Goal: Find specific page/section: Find specific page/section

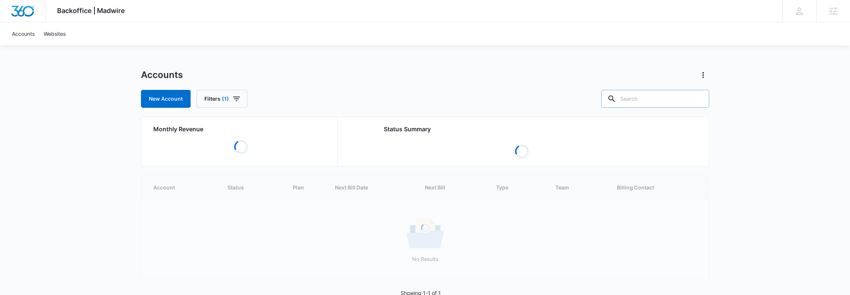
click at [653, 98] on input "text" at bounding box center [655, 99] width 108 height 18
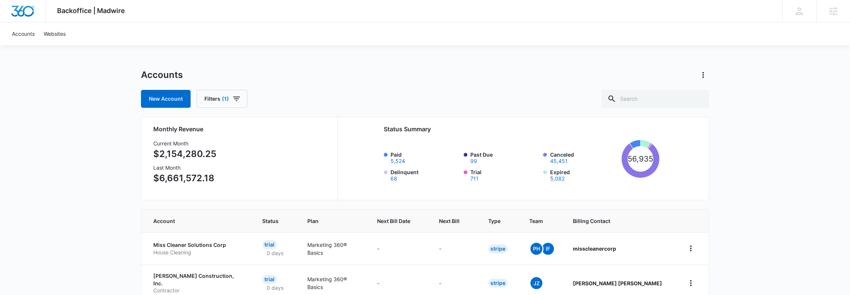
click at [634, 98] on input "text" at bounding box center [655, 99] width 108 height 18
type input "Sicame"
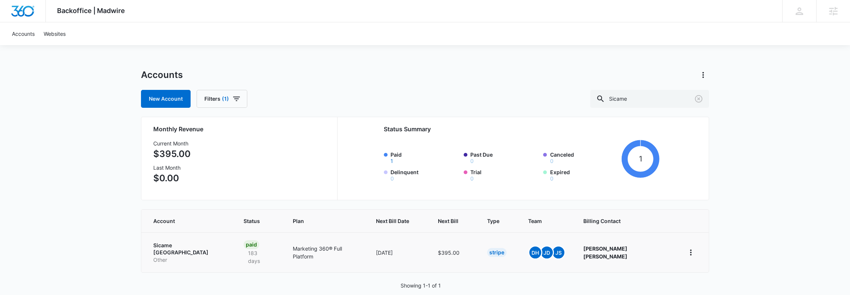
click at [175, 242] on p "Sicame North America" at bounding box center [189, 249] width 72 height 15
drag, startPoint x: 647, startPoint y: 98, endPoint x: 495, endPoint y: 93, distance: 151.5
click at [501, 93] on div "New Account Filters (1) Sicame" at bounding box center [425, 99] width 568 height 18
type input "Flightline"
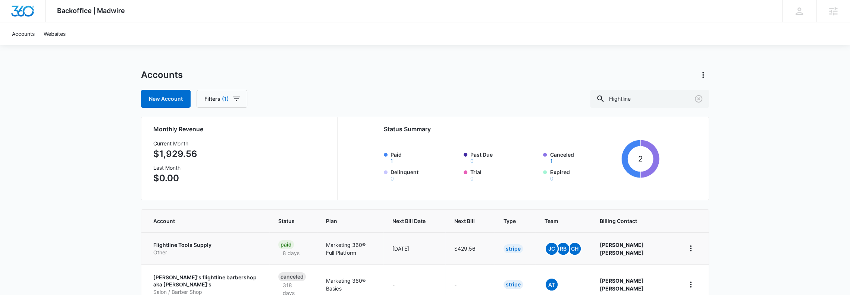
click at [176, 245] on p "Flightline Tools Supply" at bounding box center [206, 244] width 107 height 7
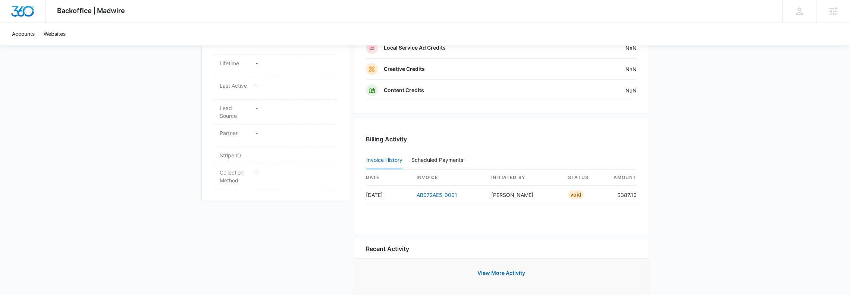
scroll to position [356, 0]
